Goal: Entertainment & Leisure: Consume media (video, audio)

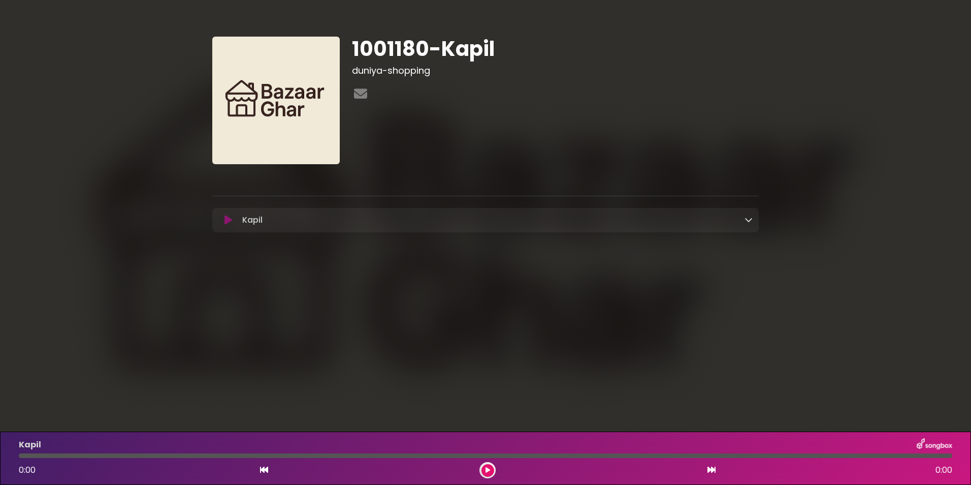
click at [751, 222] on icon at bounding box center [749, 219] width 8 height 8
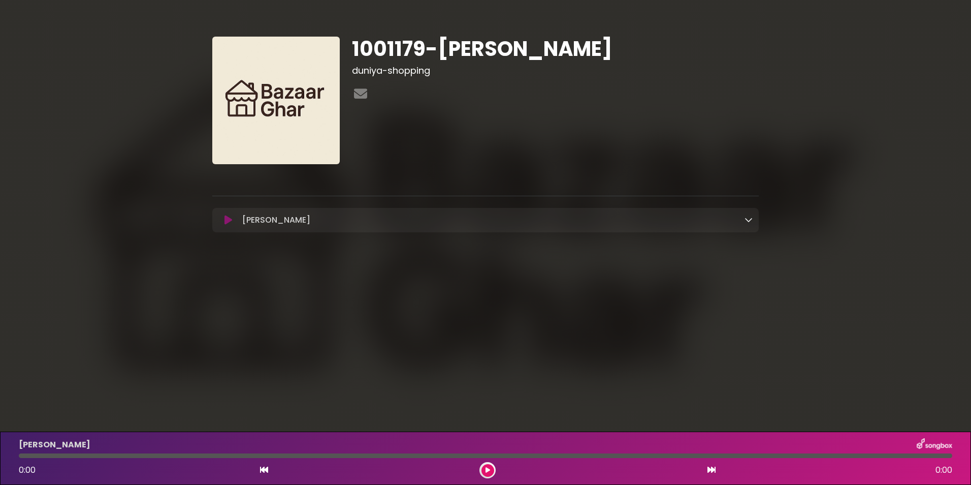
click at [490, 471] on button at bounding box center [487, 470] width 13 height 13
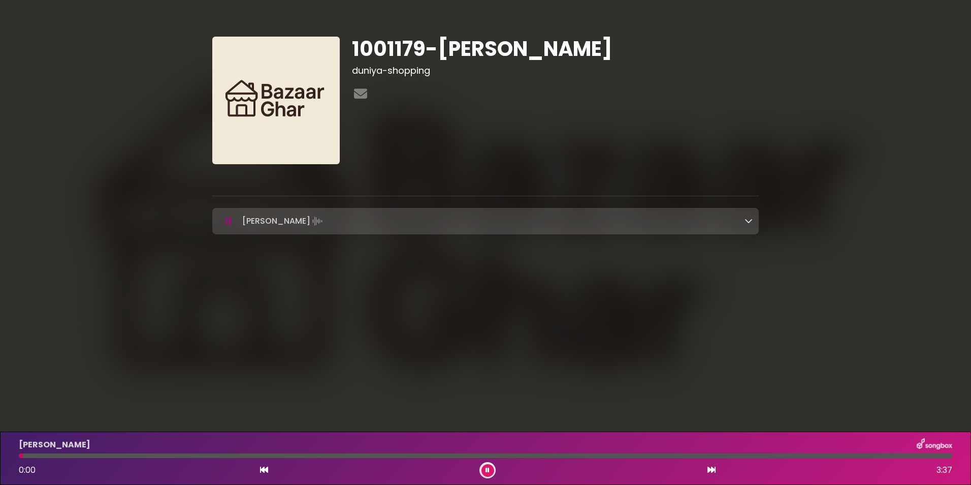
click at [488, 471] on icon at bounding box center [488, 470] width 4 height 6
